Goal: Transaction & Acquisition: Purchase product/service

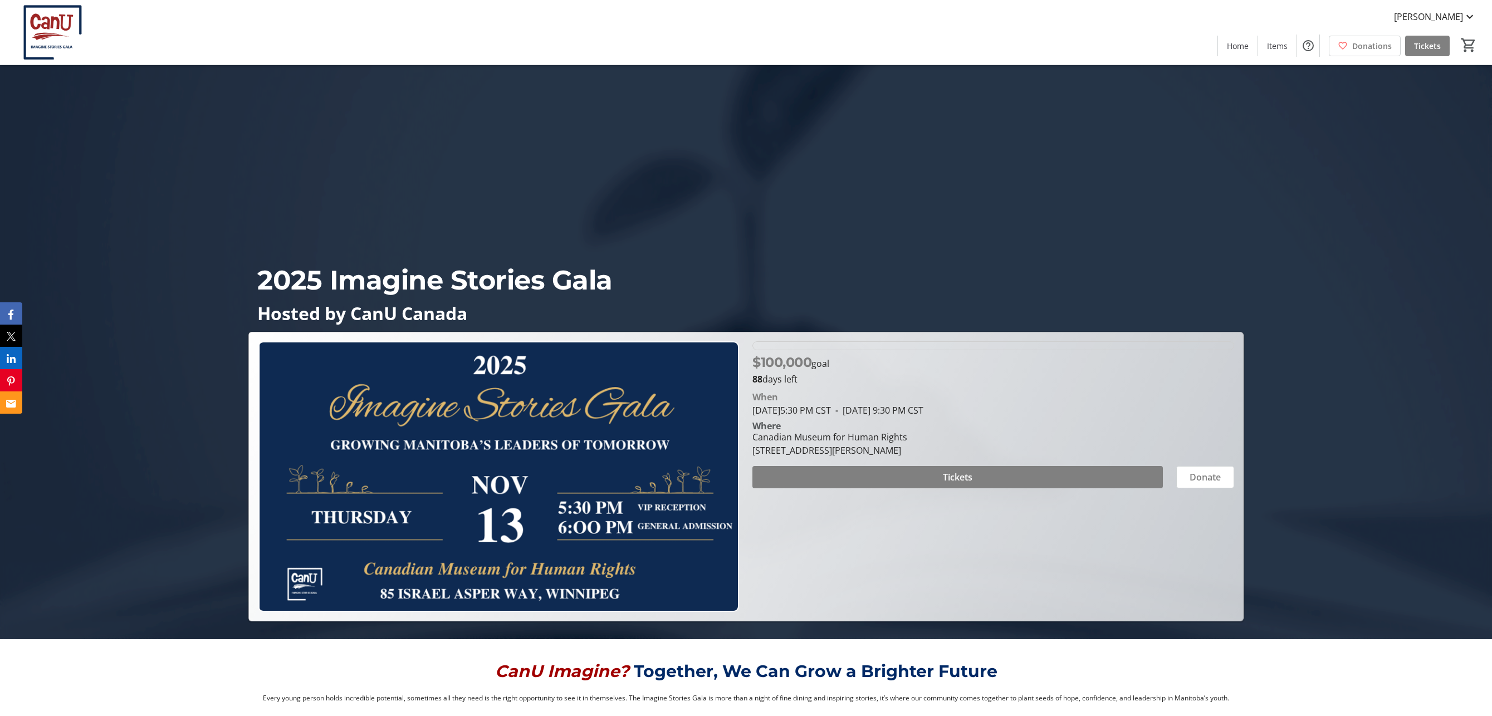
scroll to position [180, 0]
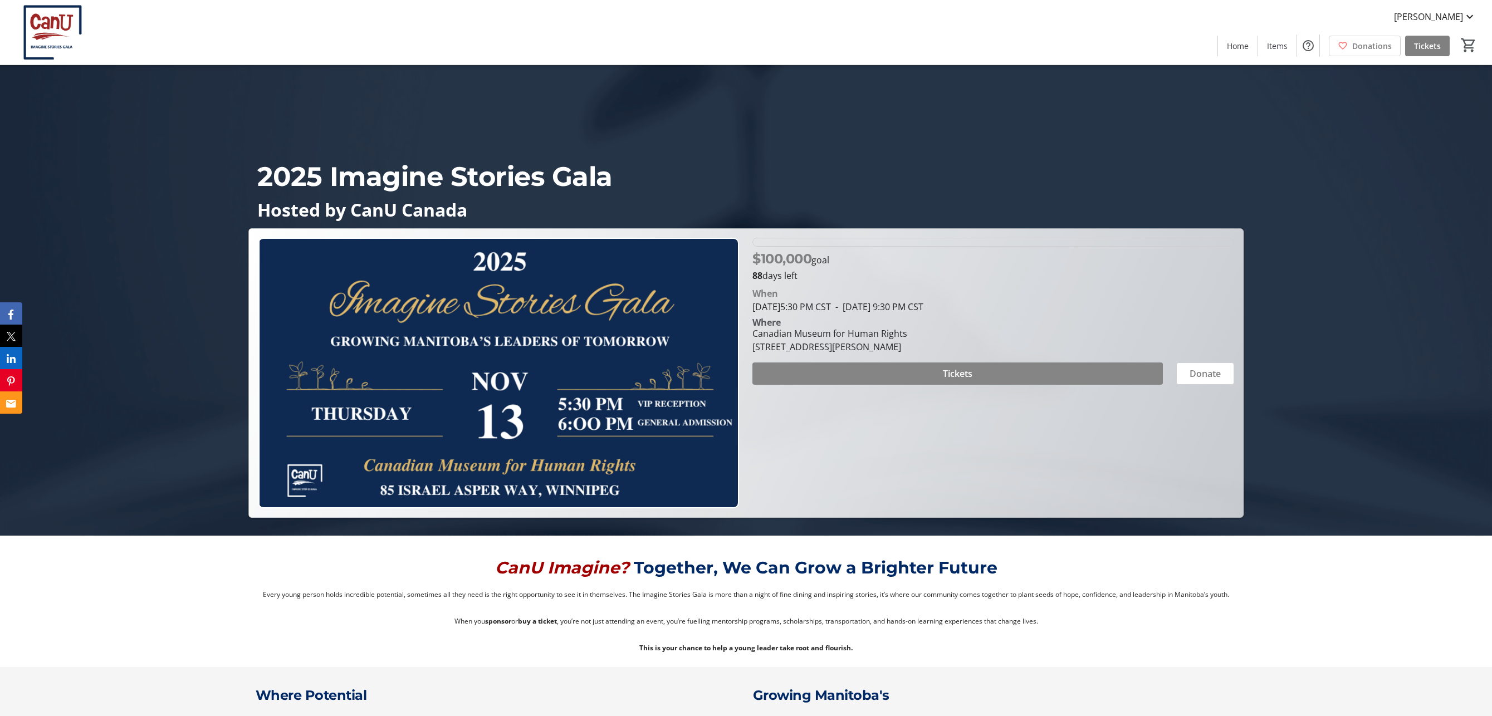
click at [937, 374] on span at bounding box center [957, 373] width 410 height 27
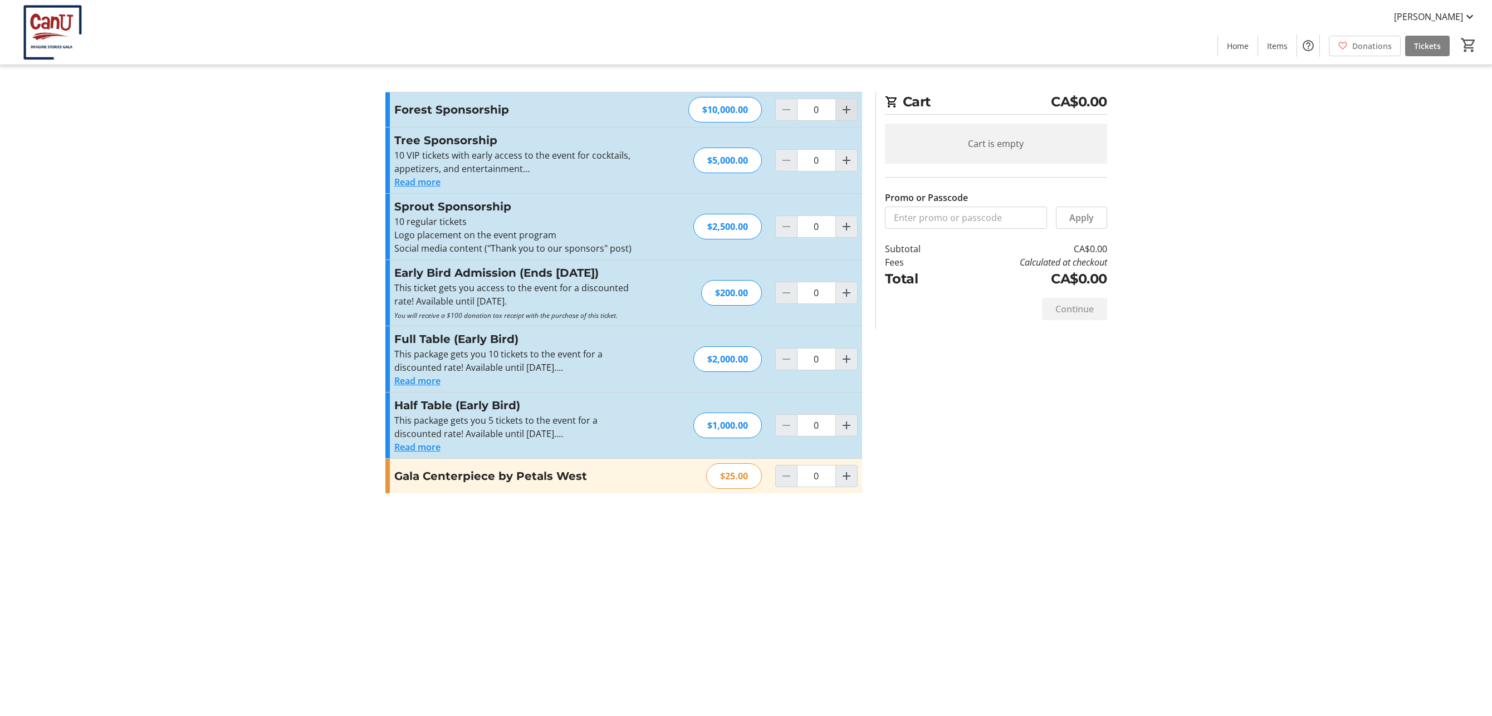
click at [841, 110] on mat-icon "Increment by one" at bounding box center [846, 109] width 13 height 13
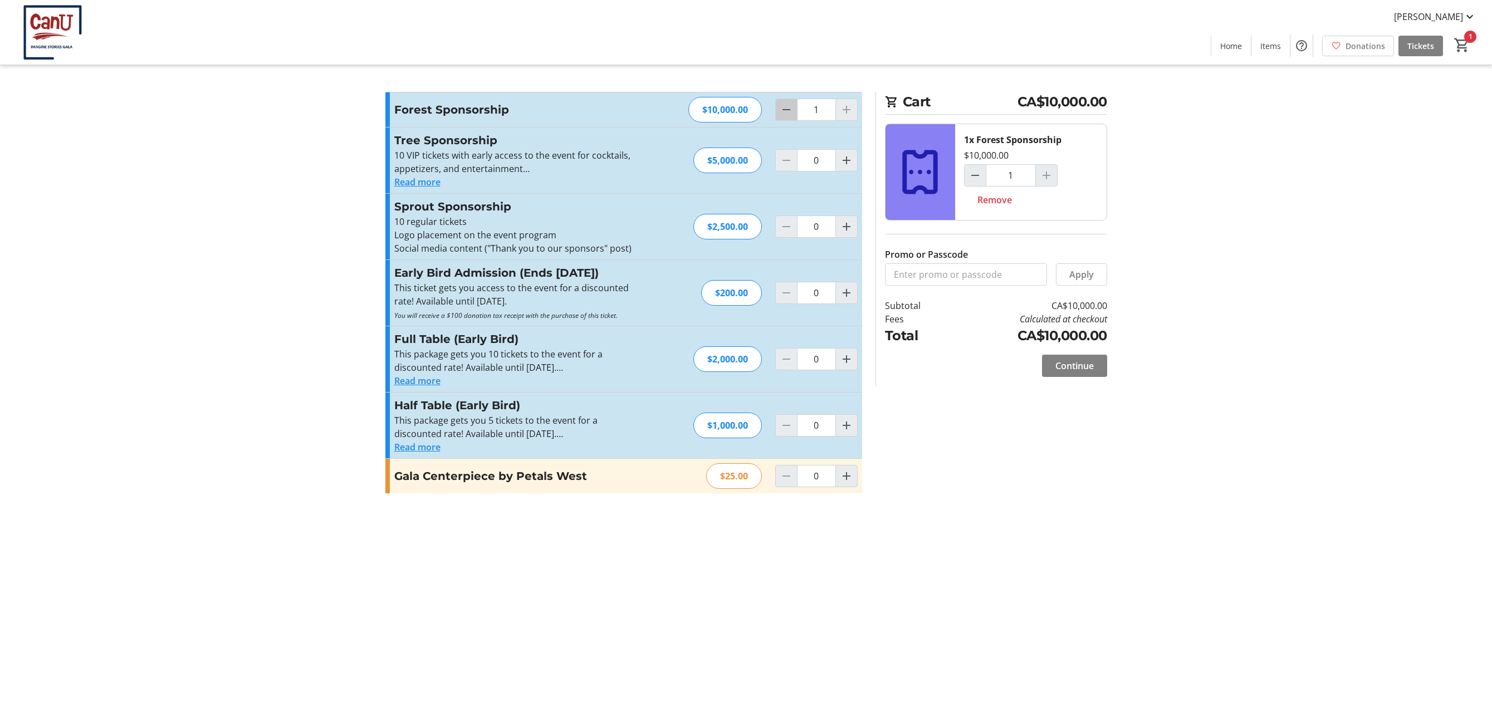
click at [787, 111] on mat-icon "Decrement by one" at bounding box center [786, 109] width 13 height 13
type input "0"
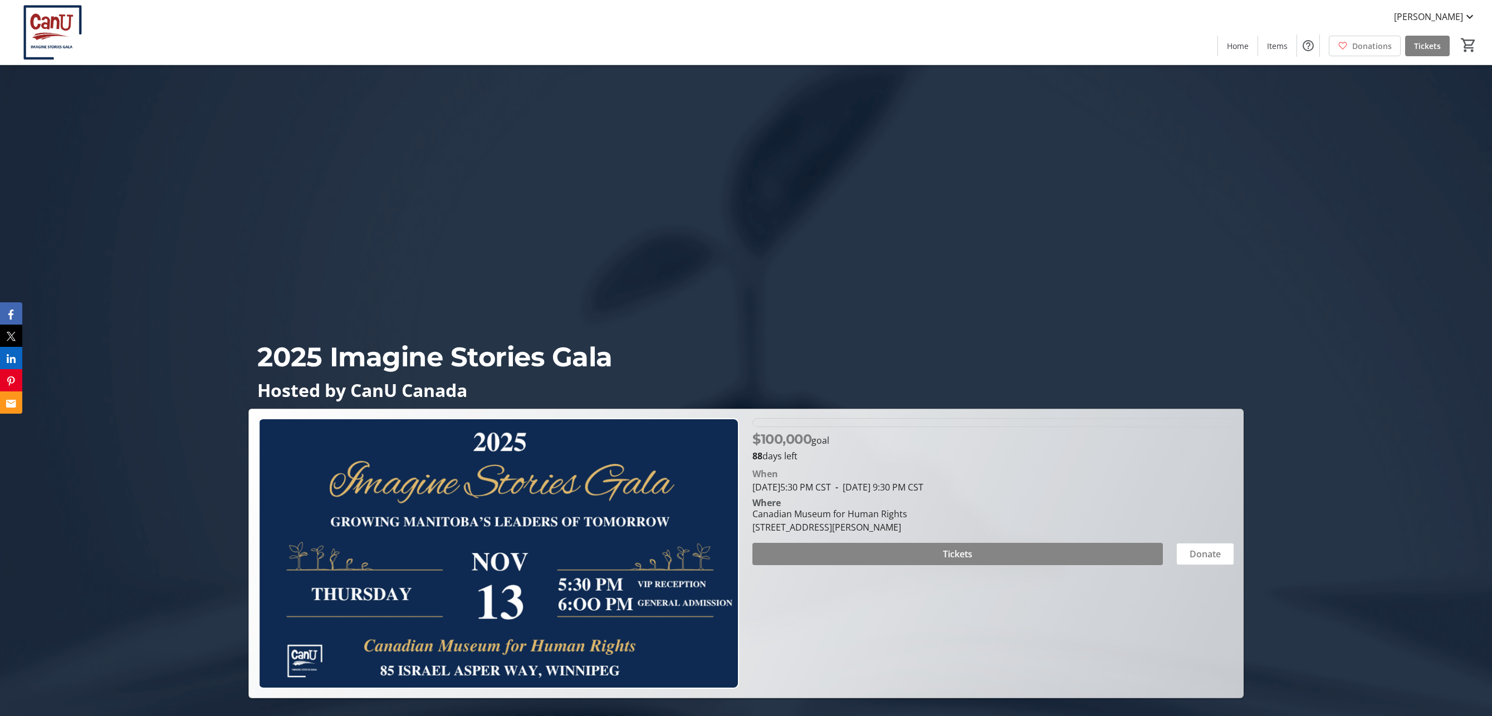
click at [913, 550] on span at bounding box center [957, 554] width 410 height 27
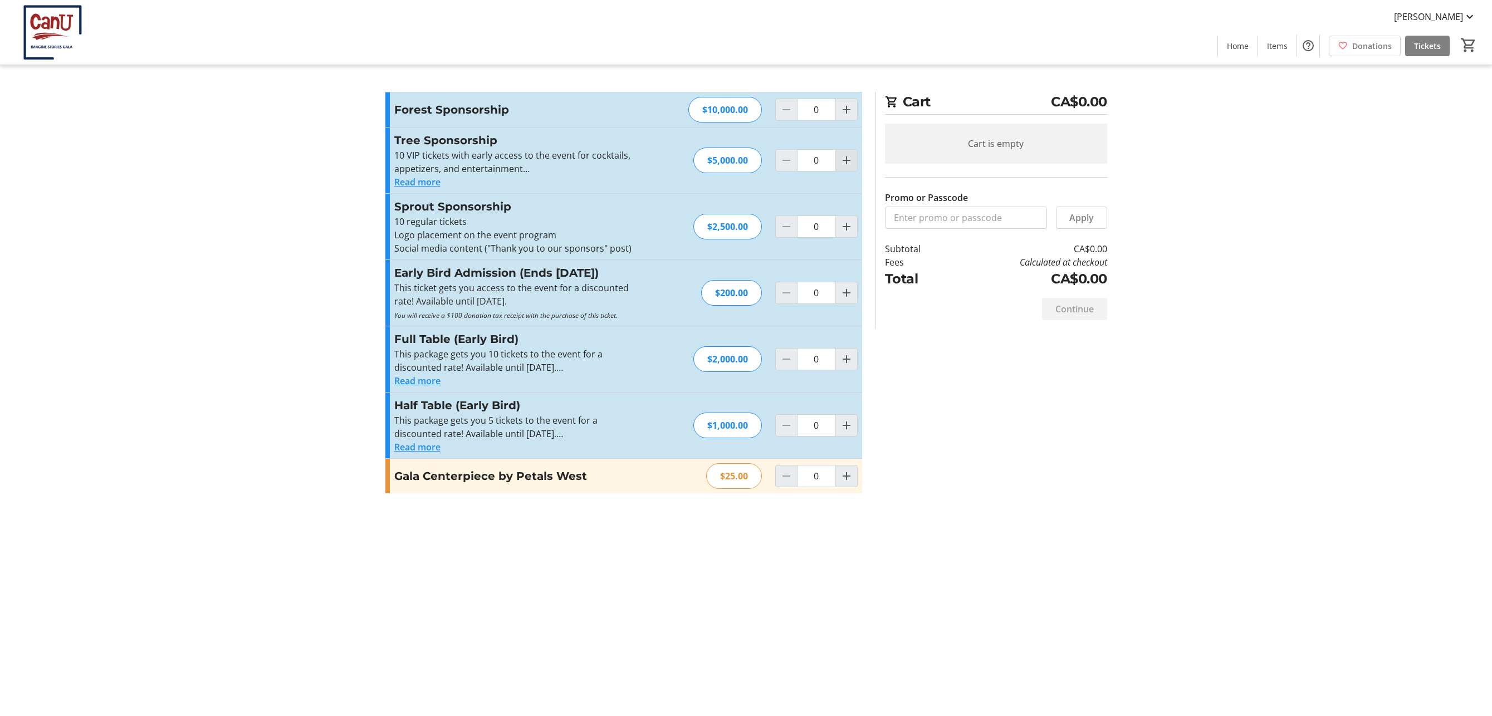
click at [850, 164] on mat-icon "Increment by one" at bounding box center [846, 160] width 13 height 13
type input "1"
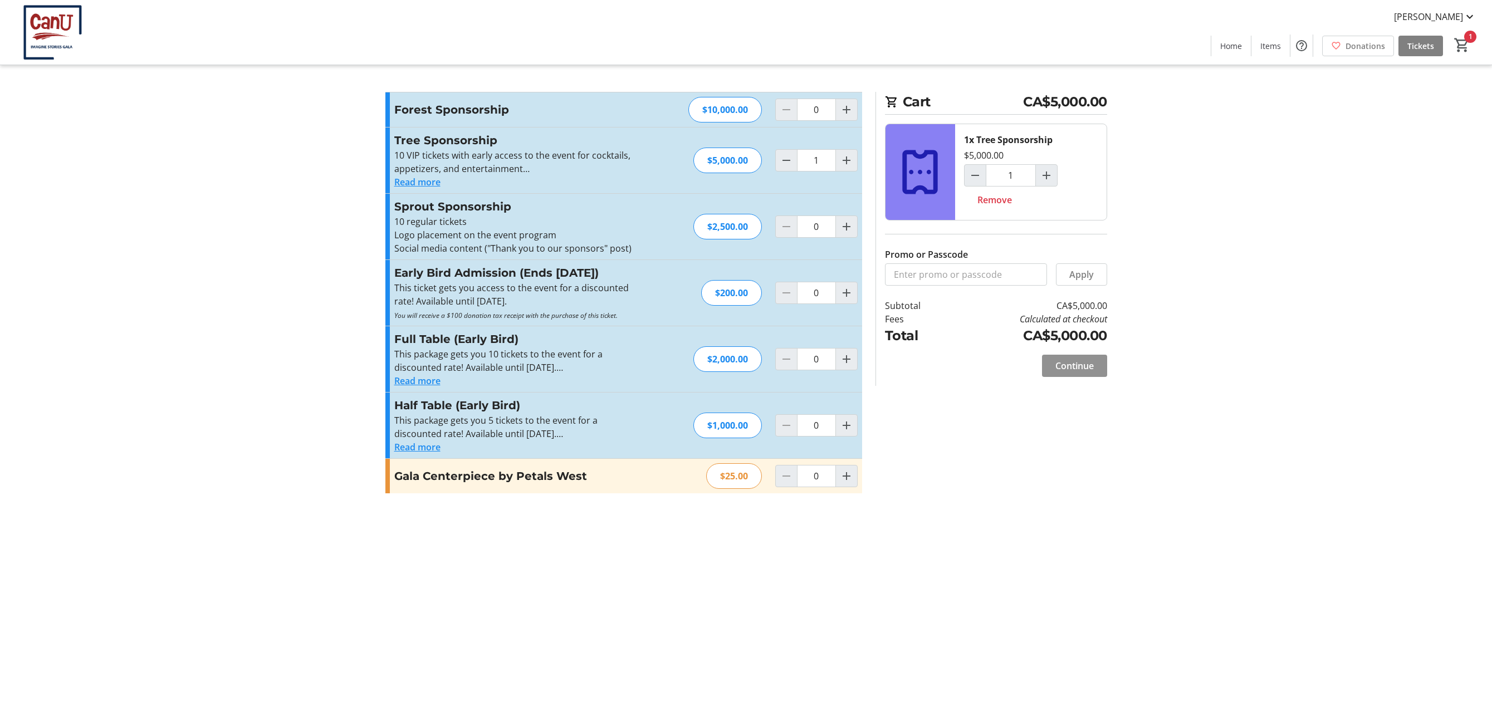
click at [1089, 372] on span "Continue" at bounding box center [1074, 365] width 38 height 13
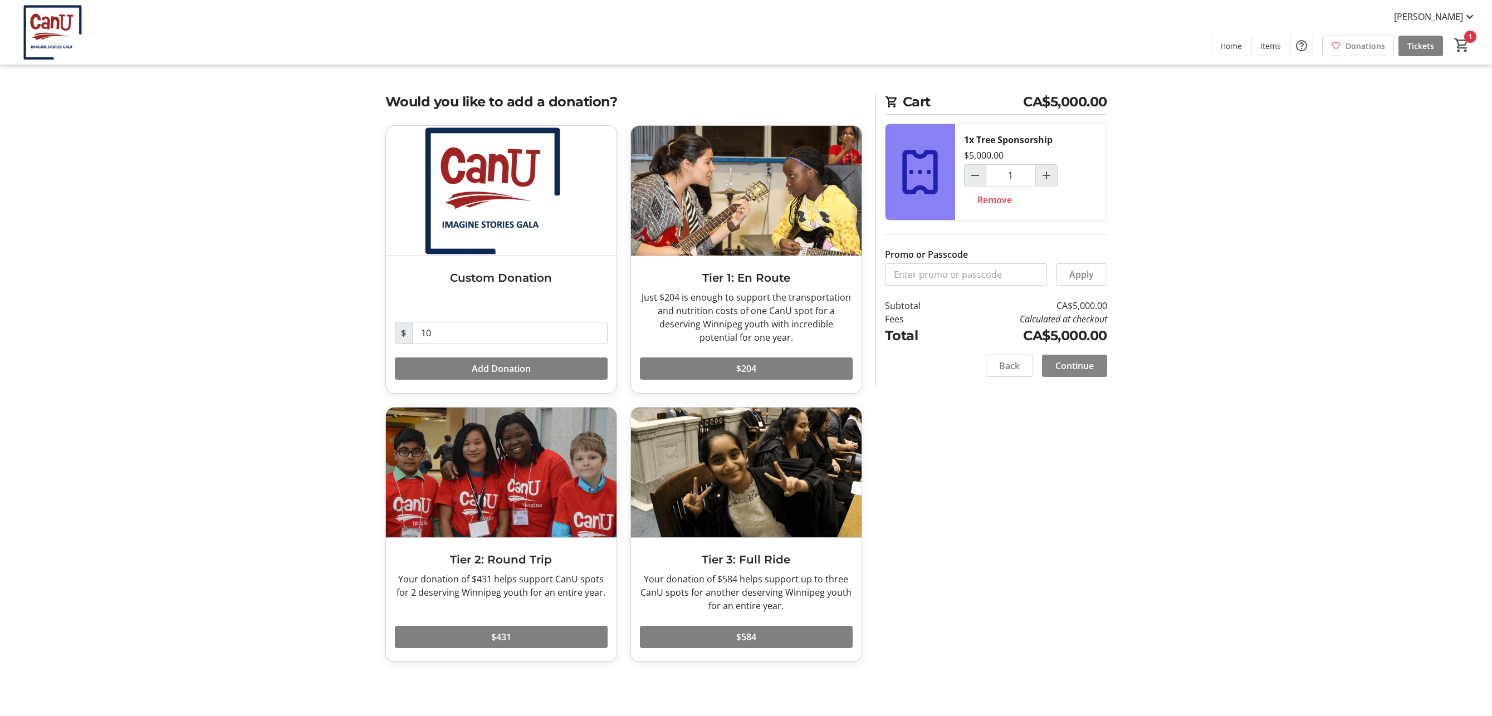
click at [1081, 365] on span "Continue" at bounding box center [1074, 365] width 38 height 13
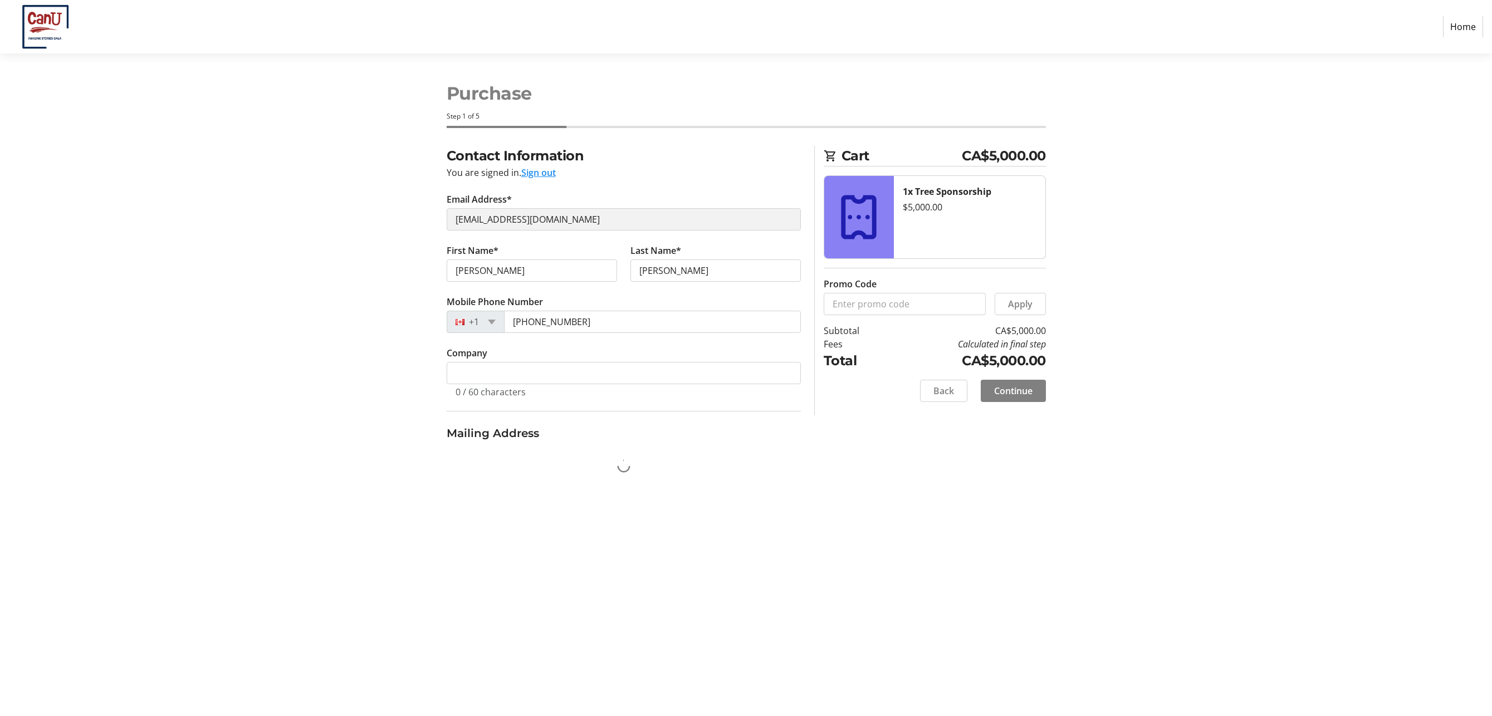
select select "CA"
